Goal: Task Accomplishment & Management: Manage account settings

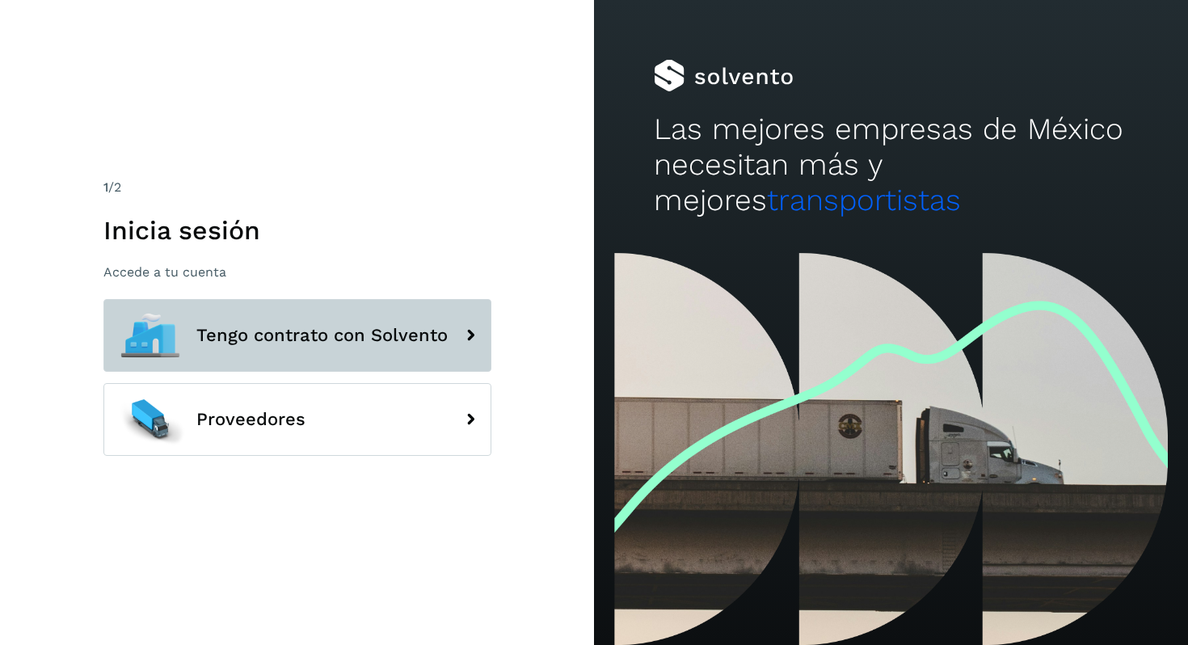
click at [326, 328] on span "Tengo contrato con Solvento" at bounding box center [321, 335] width 251 height 19
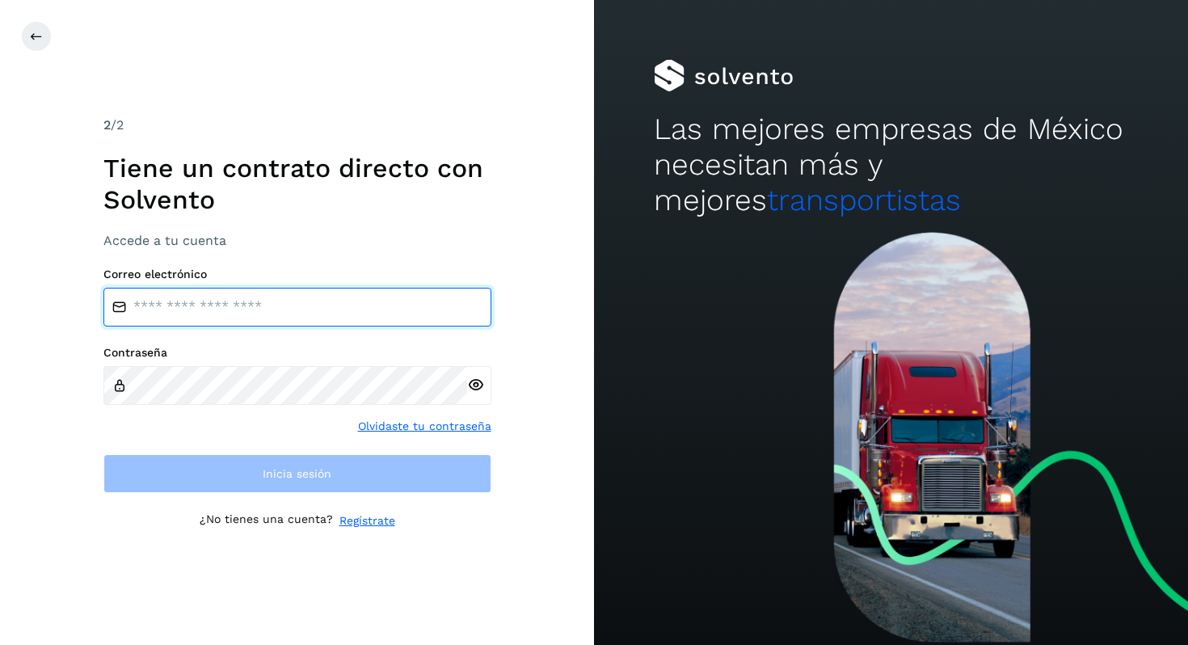
click at [294, 310] on input "email" at bounding box center [297, 307] width 388 height 39
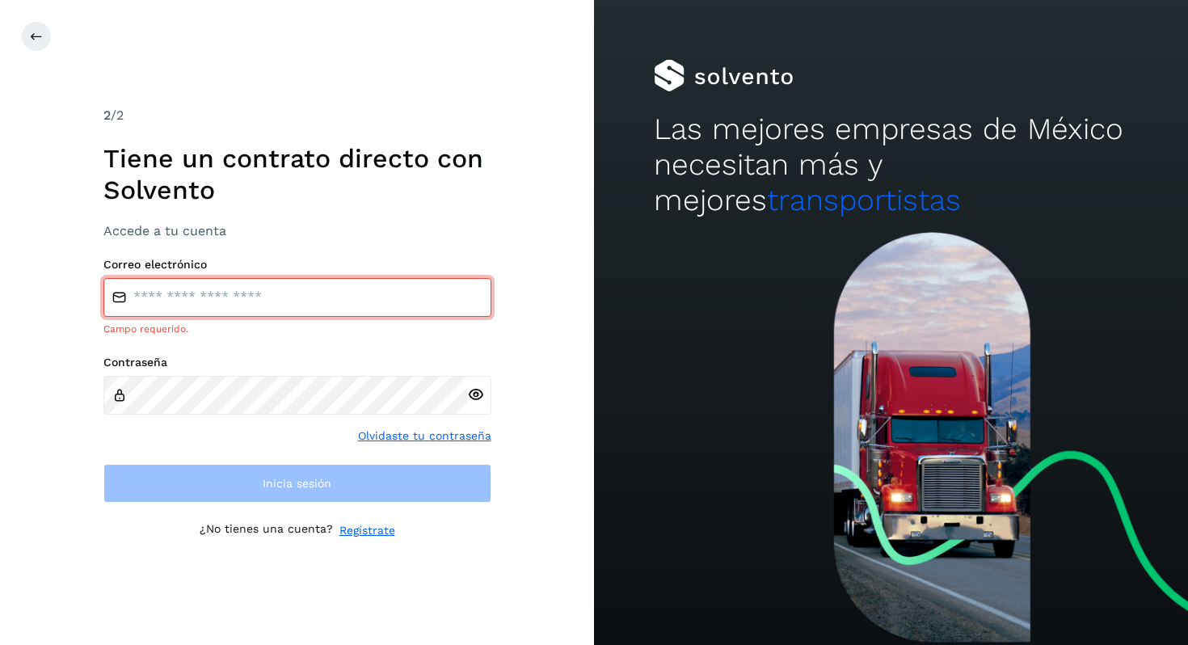
type input "**********"
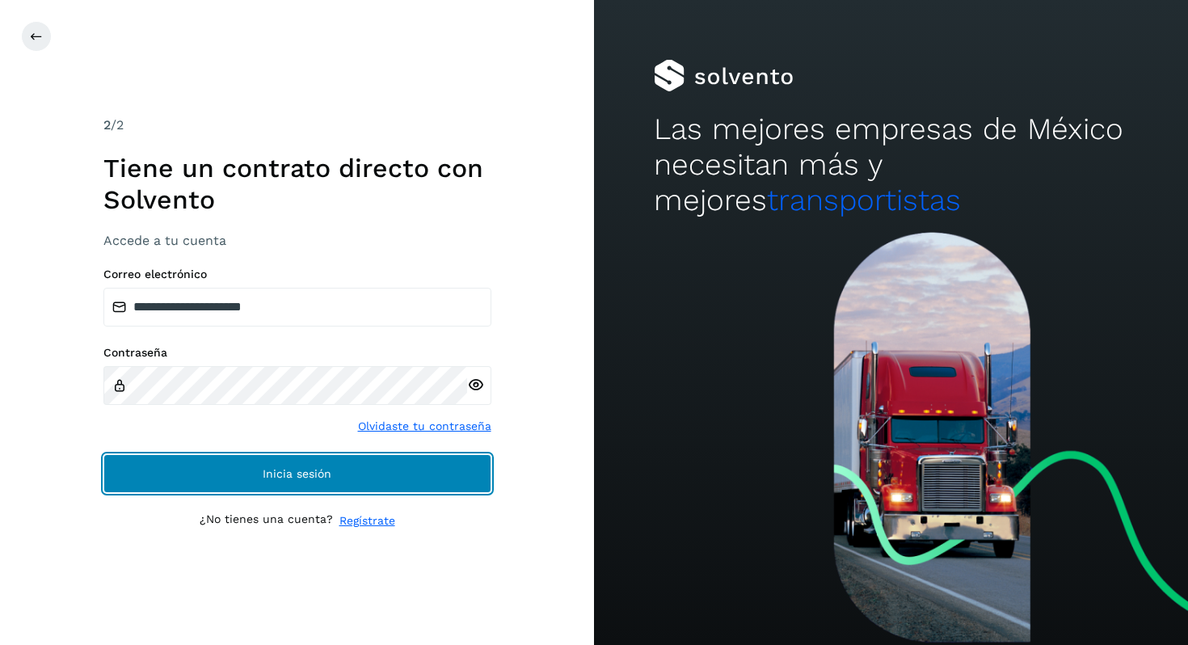
click at [295, 473] on span "Inicia sesión" at bounding box center [297, 473] width 69 height 11
